Goal: Task Accomplishment & Management: Manage account settings

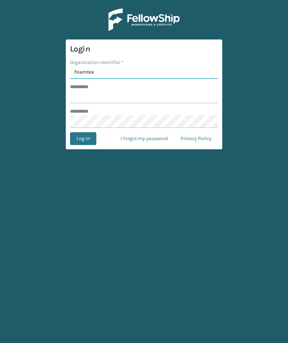
type input "Foamtex"
click at [191, 89] on div "******** *" at bounding box center [144, 86] width 148 height 7
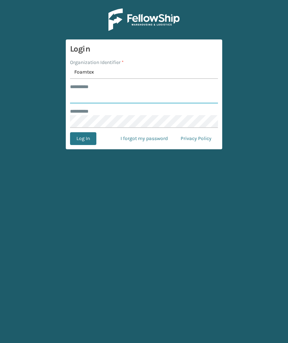
click at [186, 92] on input "******** *" at bounding box center [144, 97] width 148 height 13
type input "******"
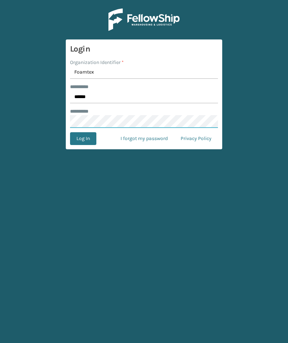
click at [83, 139] on button "Log In" at bounding box center [83, 138] width 26 height 13
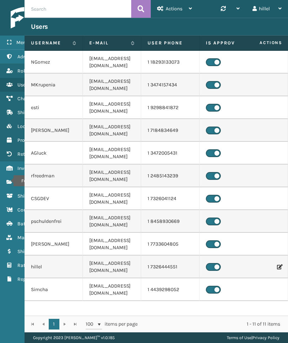
click at [9, 181] on icon "Fulfillment Orders" at bounding box center [9, 182] width 6 height 5
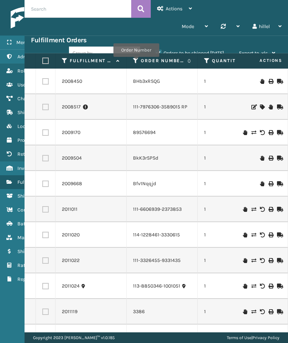
click at [136, 62] on icon at bounding box center [136, 61] width 6 height 6
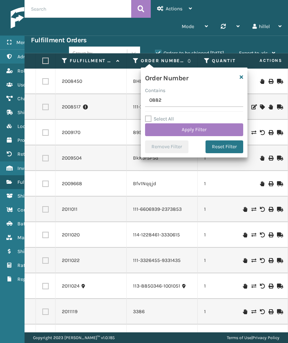
type input "08826"
click at [205, 129] on button "Apply Filter" at bounding box center [194, 129] width 98 height 13
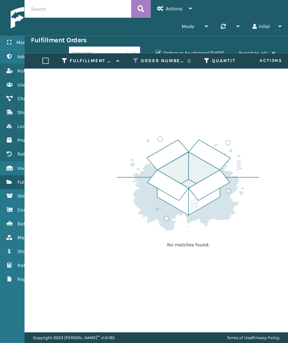
click at [196, 50] on label "Orders to be shipped [DATE]" at bounding box center [189, 53] width 69 height 6
click at [156, 50] on input "Orders to be shipped [DATE]" at bounding box center [155, 51] width 0 height 5
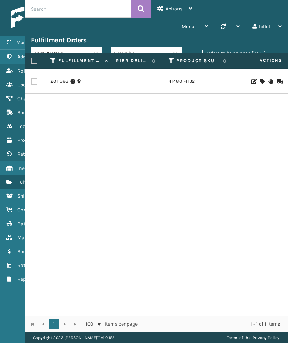
click at [63, 80] on link "2011366" at bounding box center [60, 81] width 18 height 7
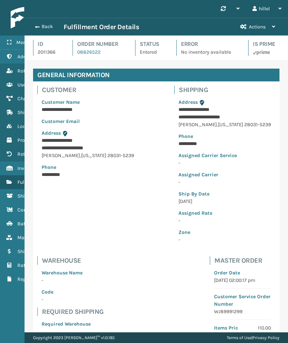
click at [273, 27] on icon at bounding box center [273, 26] width 3 height 5
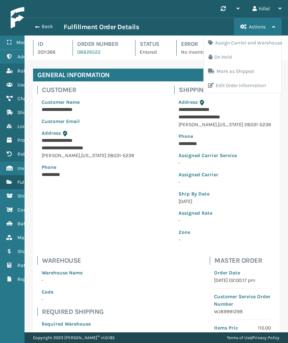
click at [261, 60] on button "On Hold" at bounding box center [243, 57] width 78 height 14
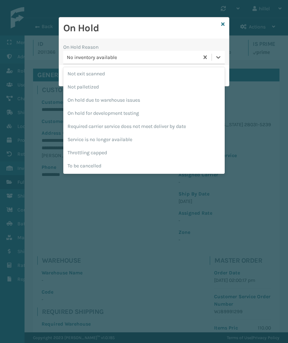
click at [179, 170] on div "To be cancelled" at bounding box center [144, 165] width 162 height 13
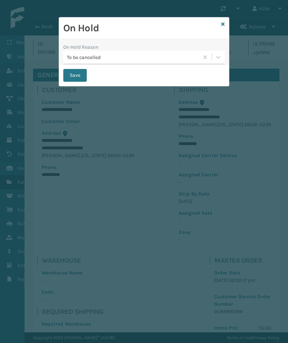
click at [76, 77] on button "Save" at bounding box center [74, 75] width 23 height 13
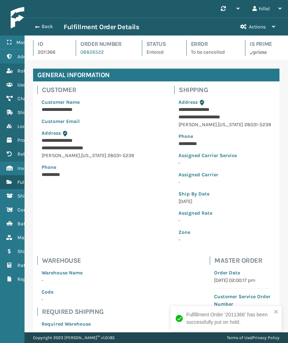
click at [38, 20] on div "Back Fulfillment Order Details Actions Assign Carrier and Warehouse On Hold Mar…" at bounding box center [157, 27] width 264 height 18
click at [45, 25] on button "Back" at bounding box center [47, 26] width 33 height 6
